Goal: Task Accomplishment & Management: Manage account settings

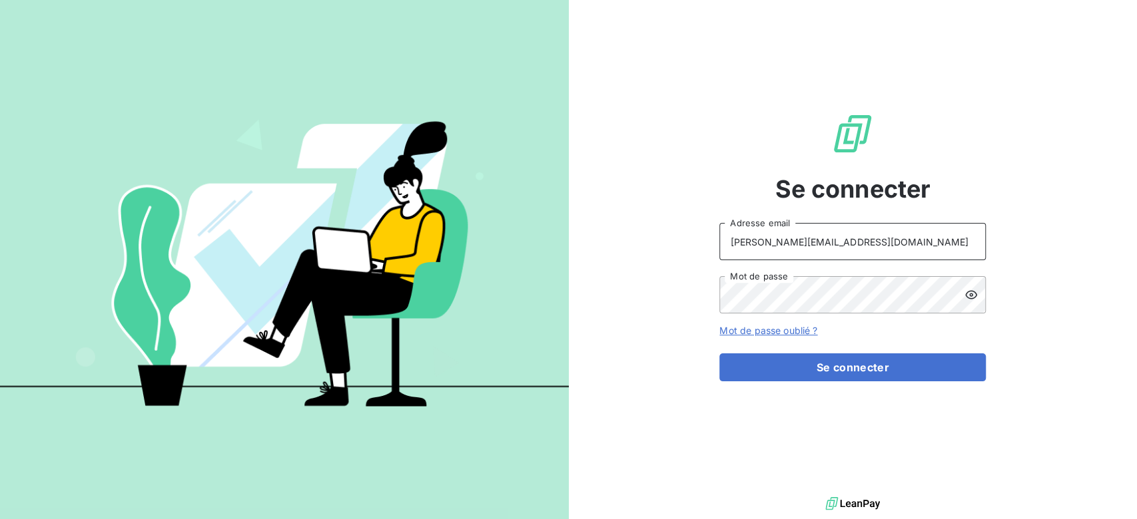
drag, startPoint x: 816, startPoint y: 248, endPoint x: 620, endPoint y: 216, distance: 198.4
click at [620, 216] on div "Se connecter antoine@leanpay.fr Adresse email Mot de passe Mot de passe oublié …" at bounding box center [853, 247] width 569 height 494
type input "admin@MAGE"
click at [719, 354] on button "Se connecter" at bounding box center [852, 368] width 266 height 28
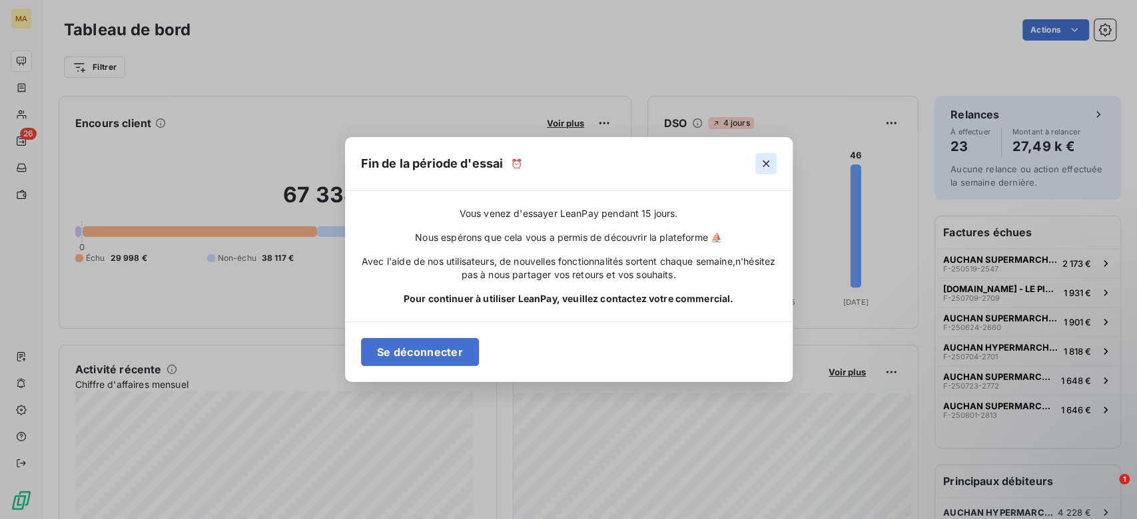
click at [773, 170] on button "button" at bounding box center [765, 163] width 21 height 21
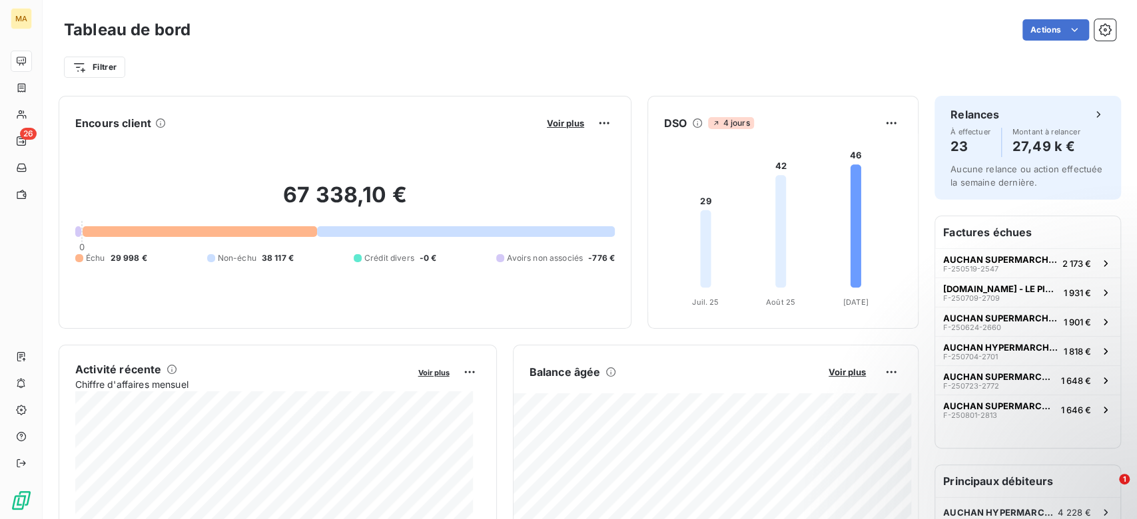
click at [236, 236] on div at bounding box center [200, 231] width 234 height 11
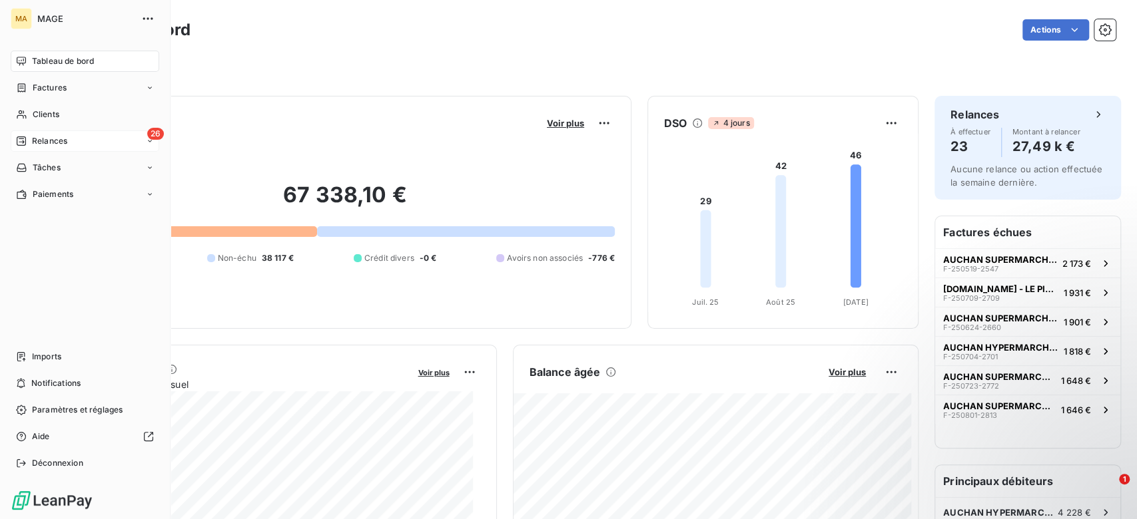
click at [29, 147] on div "Relances" at bounding box center [41, 141] width 51 height 12
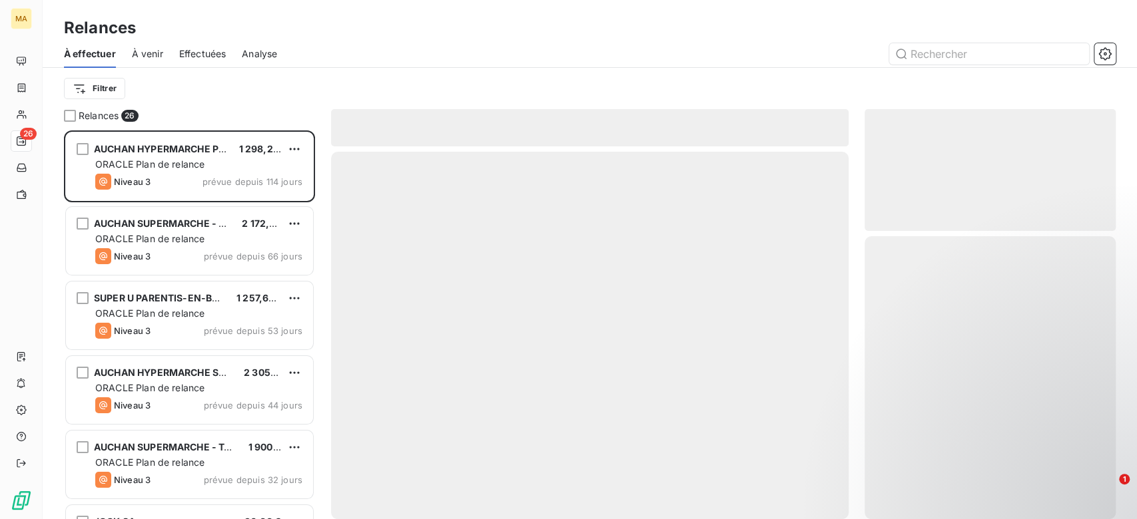
scroll to position [375, 237]
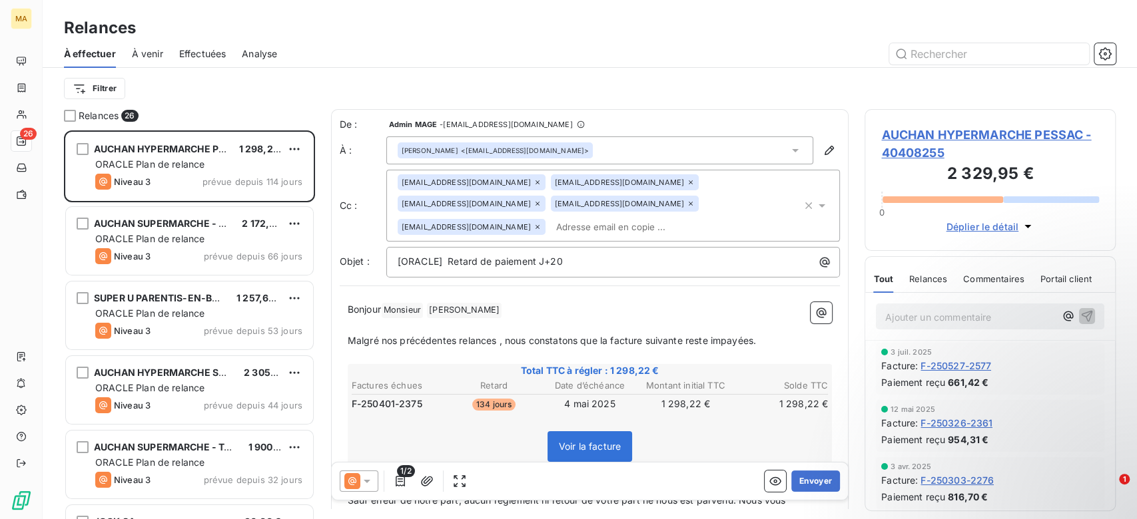
click at [181, 57] on span "Effectuées" at bounding box center [202, 53] width 47 height 13
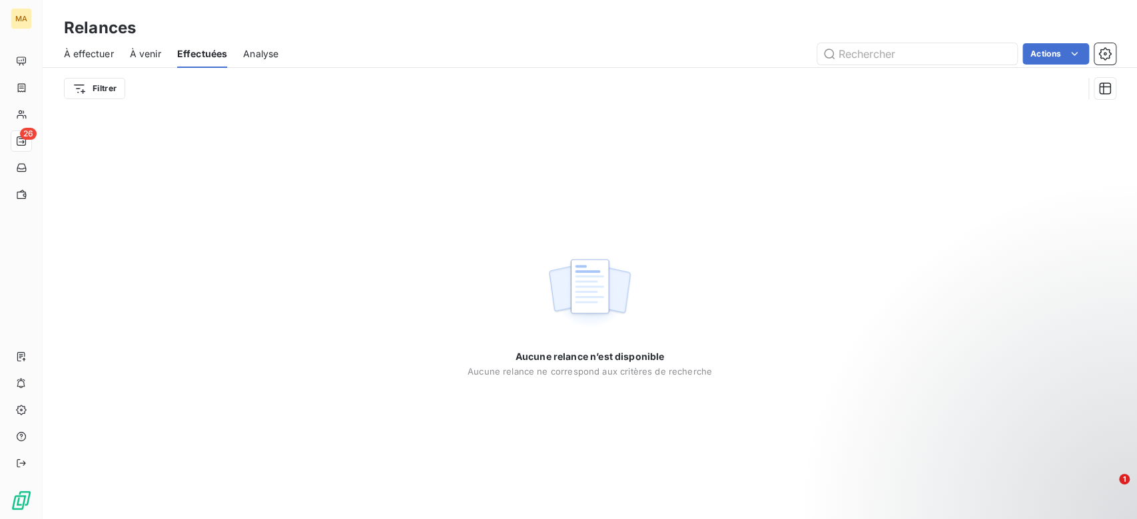
click at [98, 48] on span "À effectuer" at bounding box center [89, 53] width 50 height 13
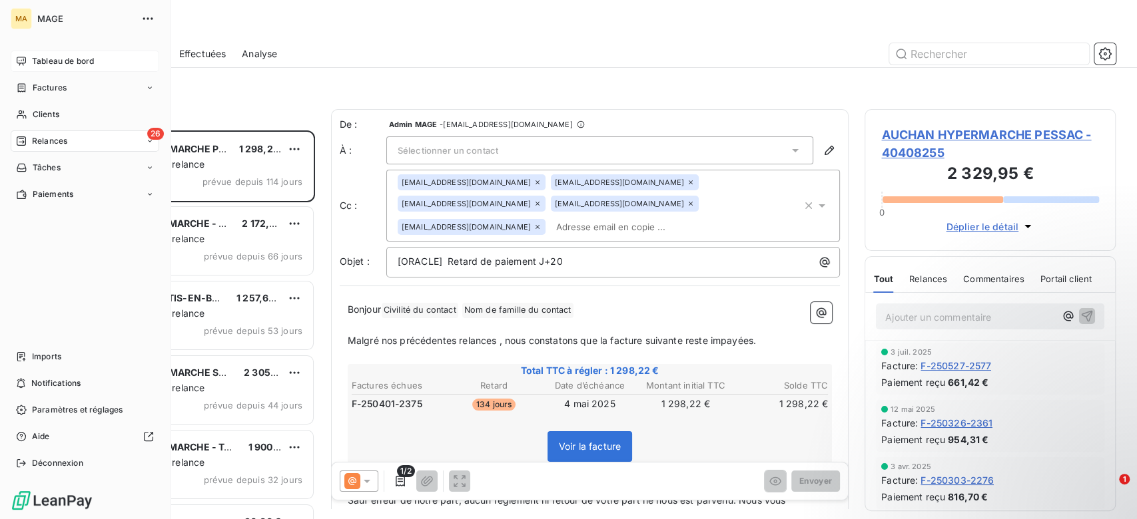
scroll to position [375, 237]
click at [28, 62] on div "Tableau de bord" at bounding box center [85, 61] width 149 height 21
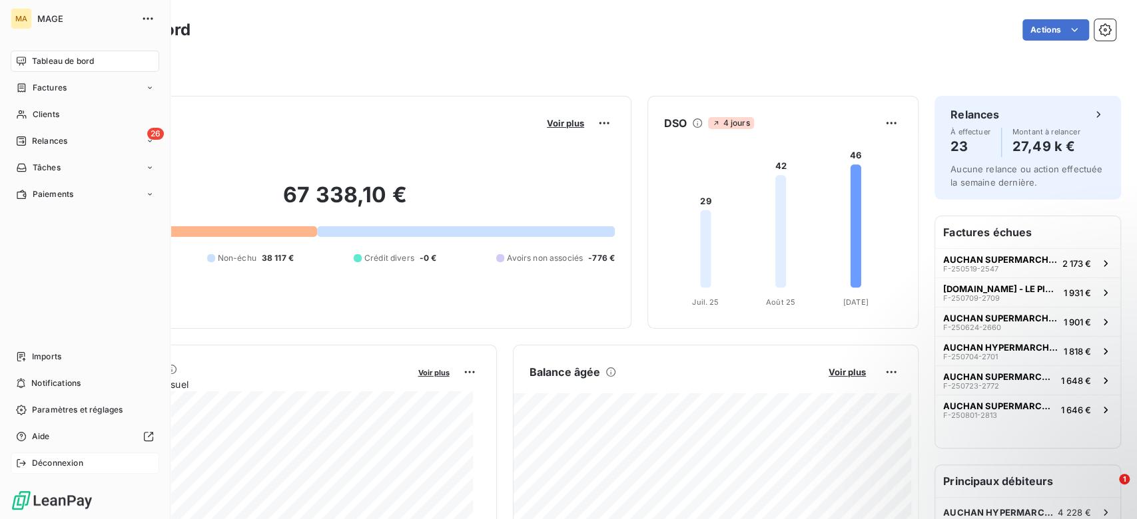
click at [73, 466] on span "Déconnexion" at bounding box center [57, 464] width 51 height 12
